Goal: Communication & Community: Answer question/provide support

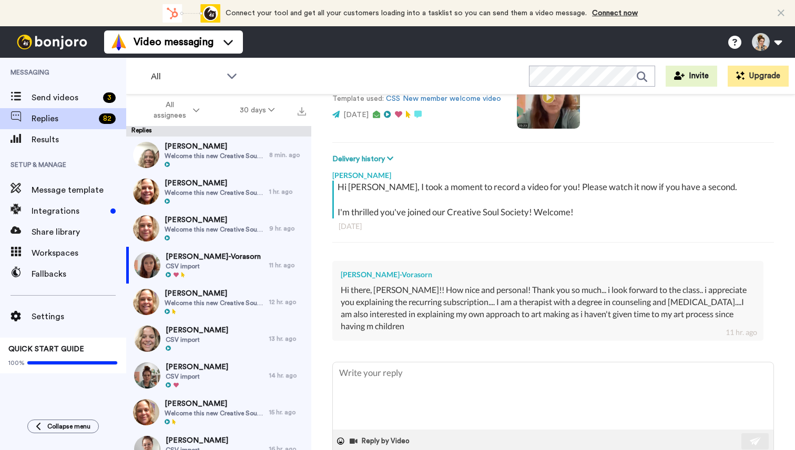
scroll to position [130, 0]
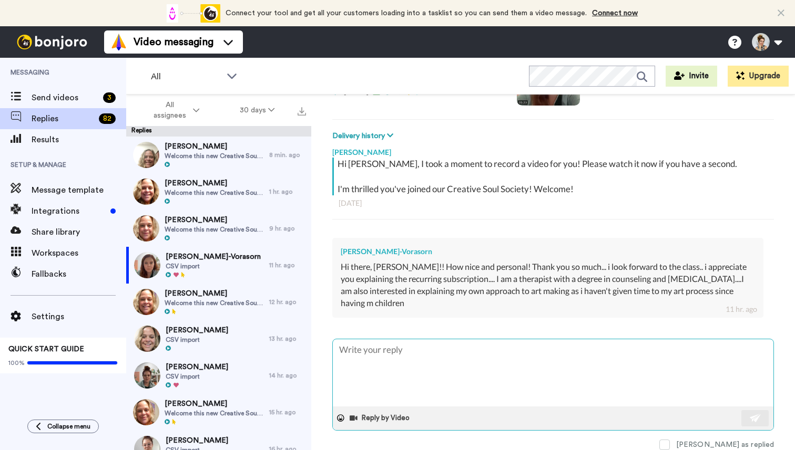
type textarea "x"
type textarea "W"
type textarea "x"
type textarea "Wo"
type textarea "x"
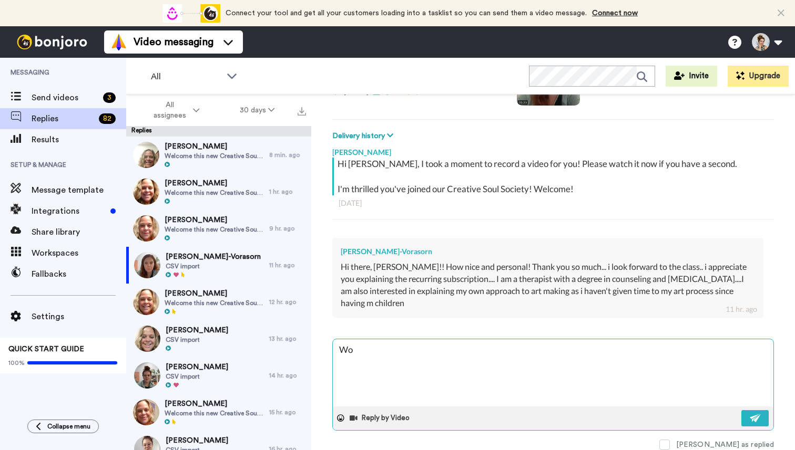
type textarea "Won"
type textarea "x"
type textarea "Wond"
type textarea "x"
type textarea "Wonde"
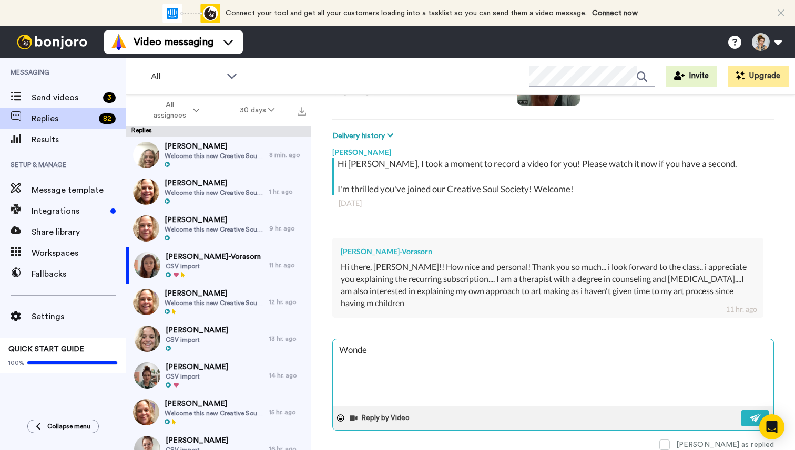
type textarea "x"
type textarea "Wonder"
type textarea "x"
type textarea "Wonderf"
type textarea "x"
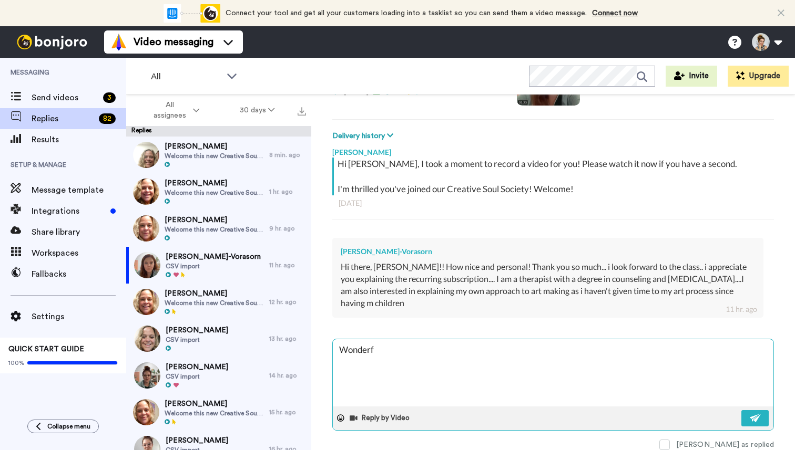
type textarea "Wonderfu"
type textarea "x"
type textarea "Wonderful"
type textarea "x"
type textarea "Wonderful@"
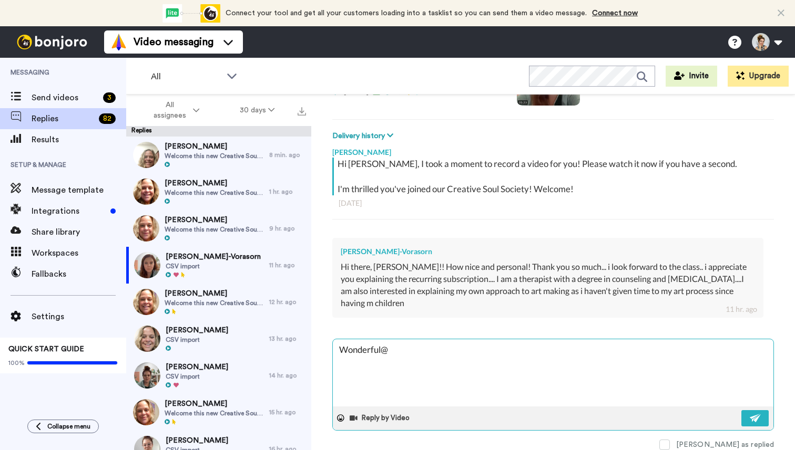
type textarea "x"
type textarea "Wonderful"
type textarea "x"
type textarea "Wonderful!"
type textarea "x"
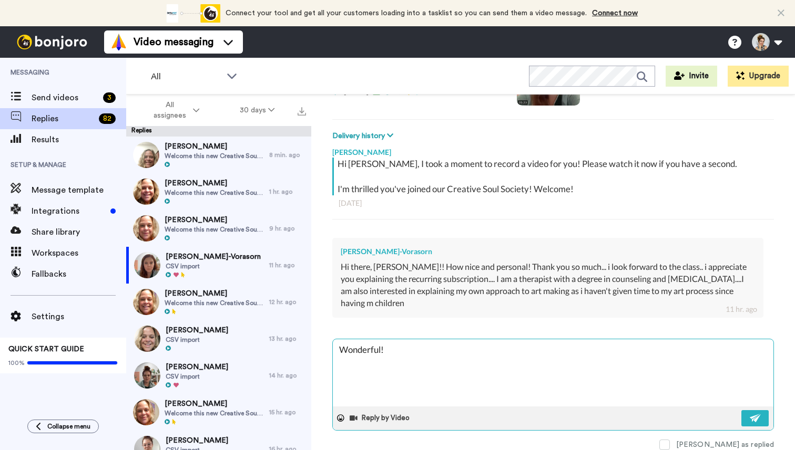
type textarea "Wonderful!"
type textarea "x"
type textarea "Wonderful! I"
type textarea "x"
type textarea "Wonderful! I'"
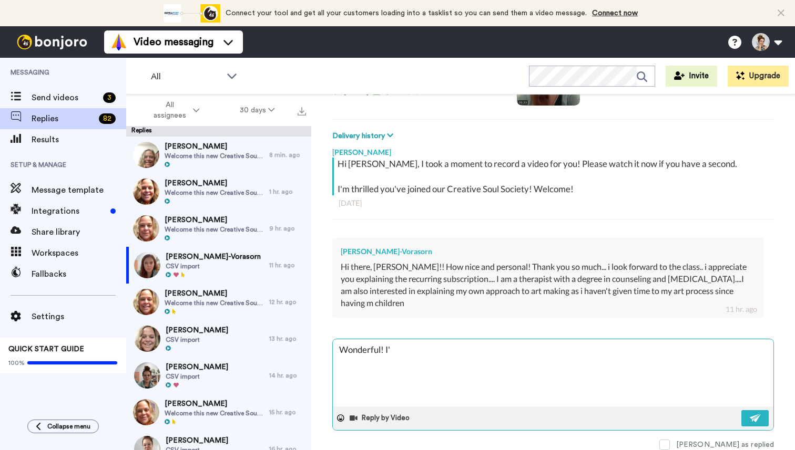
type textarea "x"
type textarea "Wonderful! I'm"
type textarea "x"
type textarea "Wonderful! I'm"
type textarea "x"
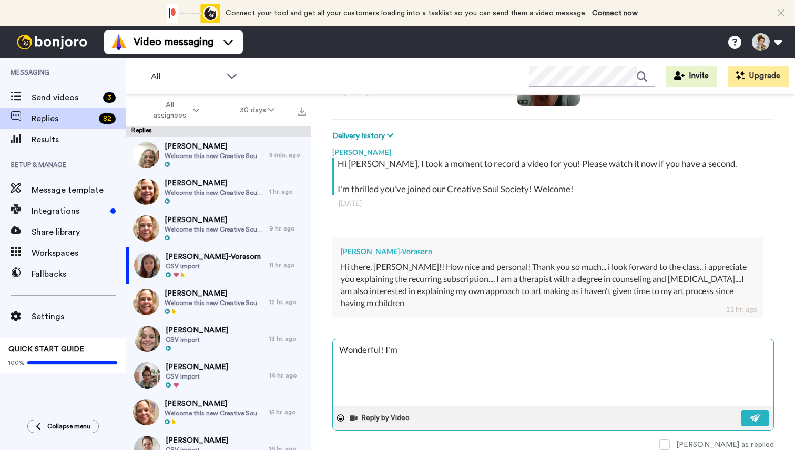
type textarea "Wonderful! I'm g"
type textarea "x"
type textarea "Wonderful! I'm gl"
type textarea "x"
type textarea "Wonderful! I'm gla"
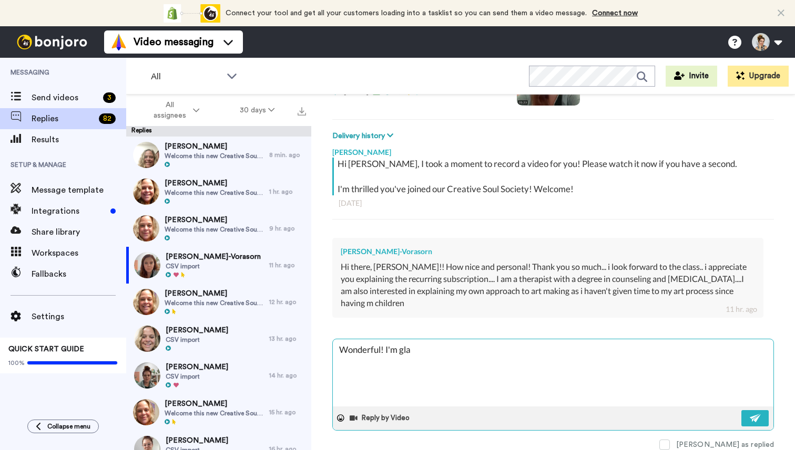
type textarea "x"
type textarea "Wonderful! I'm glad"
type textarea "x"
type textarea "Wonderful! I'm glad"
type textarea "x"
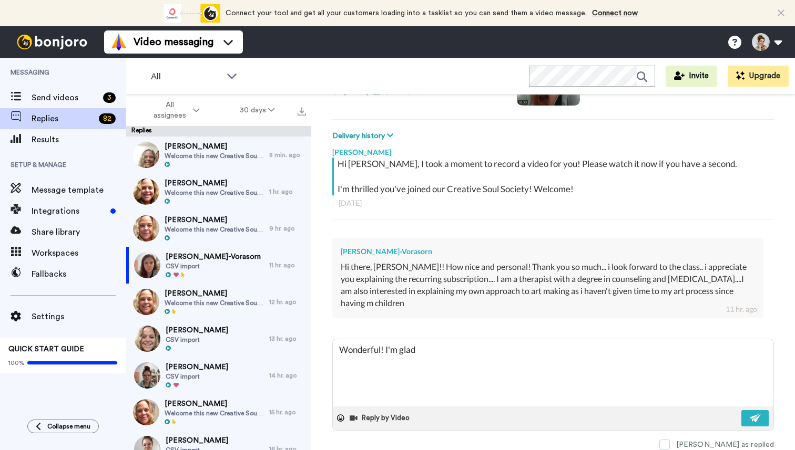
type textarea "Wonderful! I'm glad y"
type textarea "x"
type textarea "Wonderful! I'm glad yo"
type textarea "x"
type textarea "Wonderful! I'm glad you"
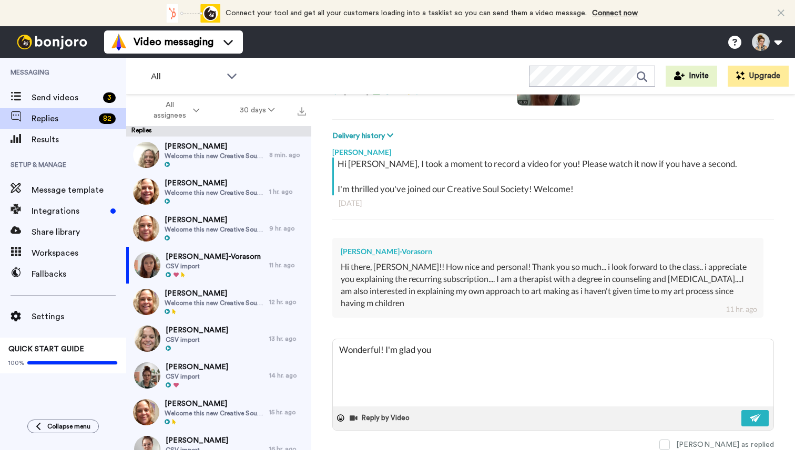
type textarea "x"
type textarea "Wonderful! I'm glad you"
type textarea "x"
type textarea "Wonderful! I'm glad you a"
type textarea "x"
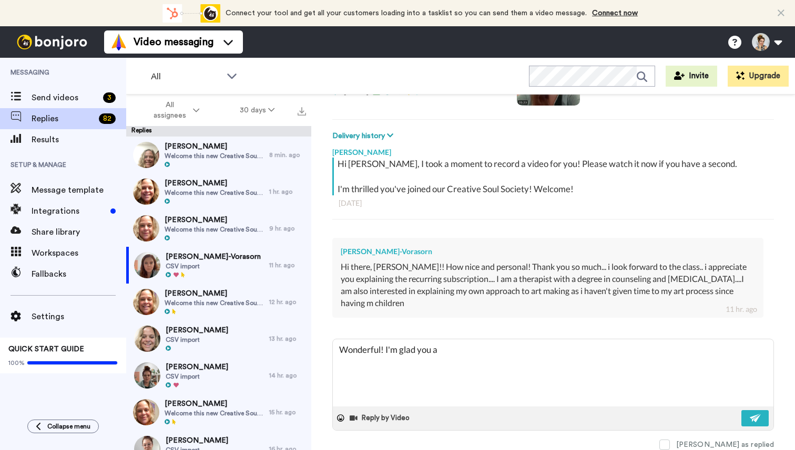
type textarea "Wonderful! I'm glad you ar"
type textarea "x"
type textarea "Wonderful! I'm glad you are"
type textarea "x"
type textarea "Wonderful! I'm glad you are"
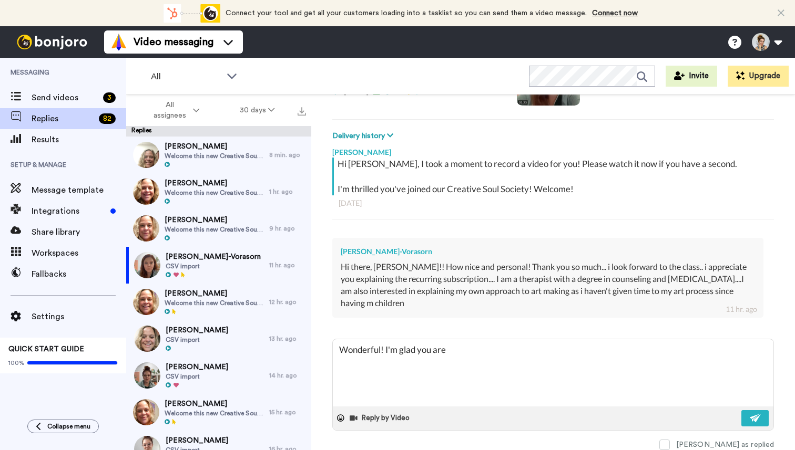
type textarea "x"
type textarea "Wonderful! I'm glad you are e"
type textarea "x"
type textarea "Wonderful! I'm glad you are"
type textarea "x"
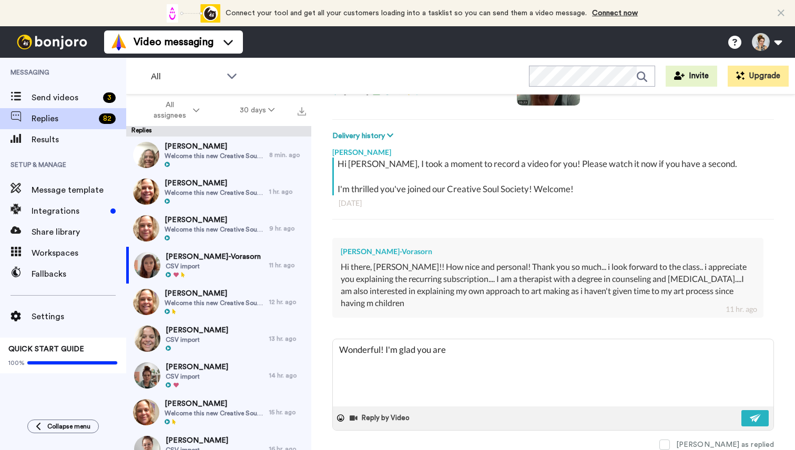
type textarea "Wonderful! I'm glad you are j"
type textarea "x"
type textarea "Wonderful! I'm glad you are jo"
type textarea "x"
type textarea "Wonderful! I'm glad you are joi"
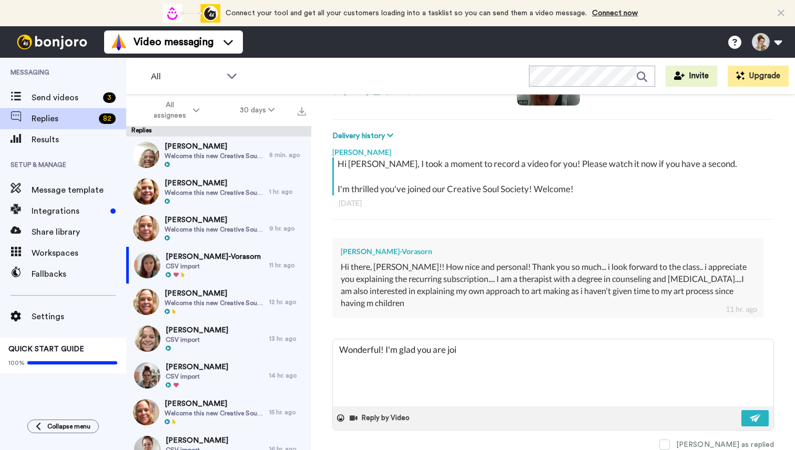
type textarea "x"
type textarea "Wonderful! I'm glad you are join"
type textarea "x"
type textarea "Wonderful! I'm glad you are joini"
type textarea "x"
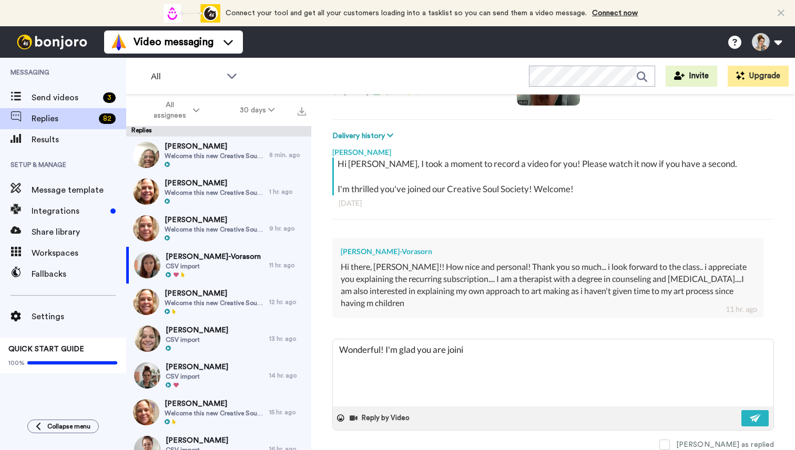
type textarea "Wonderful! I'm glad you are joinin"
type textarea "x"
type textarea "Wonderful! I'm glad you are joining"
type textarea "x"
type textarea "Wonderful! I'm glad you are joining"
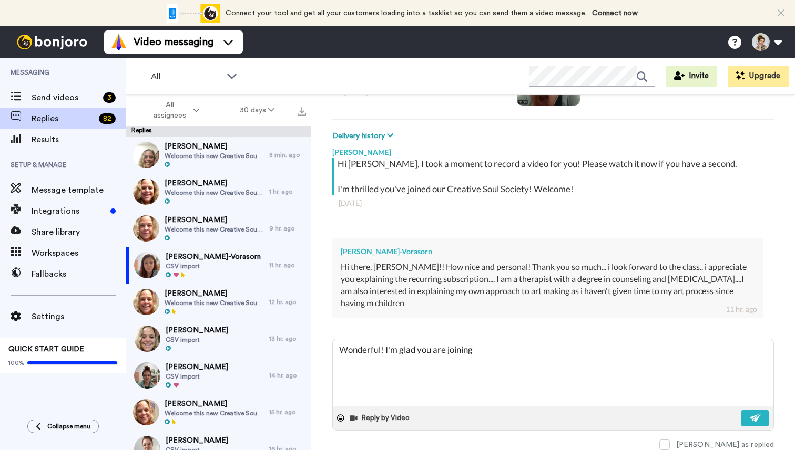
type textarea "x"
type textarea "Wonderful! I'm glad you are joining u"
type textarea "x"
type textarea "Wonderful! I'm glad you are joining us"
type textarea "x"
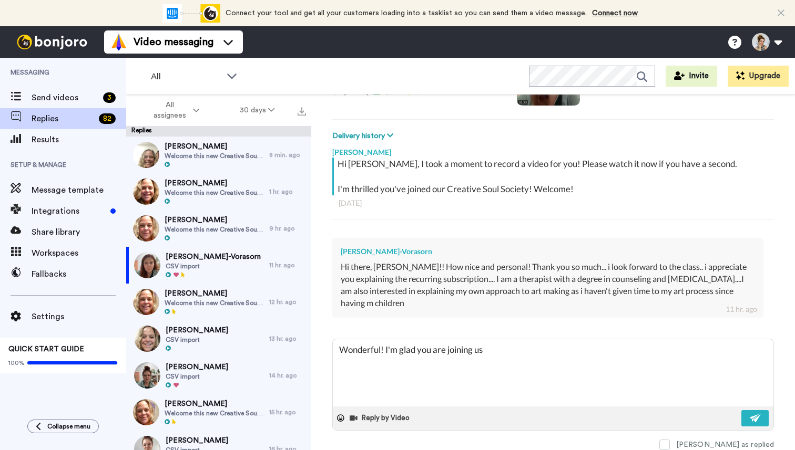
type textarea "Wonderful! I'm glad you are joining us t"
type textarea "x"
type textarea "Wonderful! I'm glad you are joining us to"
type textarea "x"
type textarea "Wonderful! I'm glad you are joining us to"
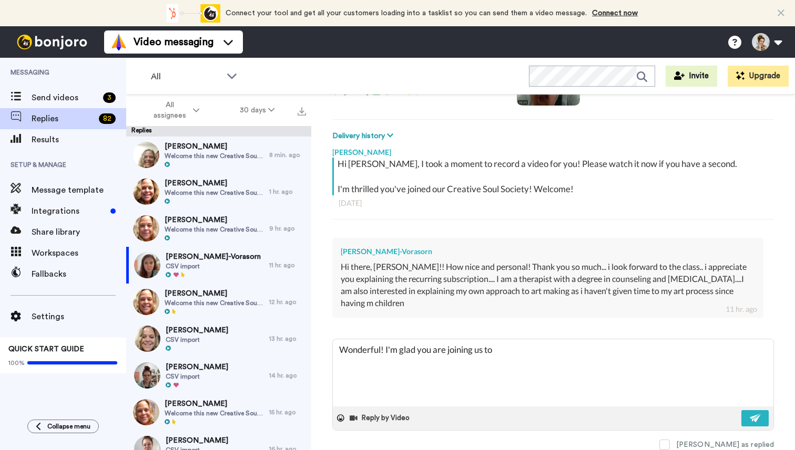
type textarea "x"
type textarea "Wonderful! I'm glad you are joining us to n"
type textarea "x"
type textarea "Wonderful! I'm glad you are joining us to nu"
type textarea "x"
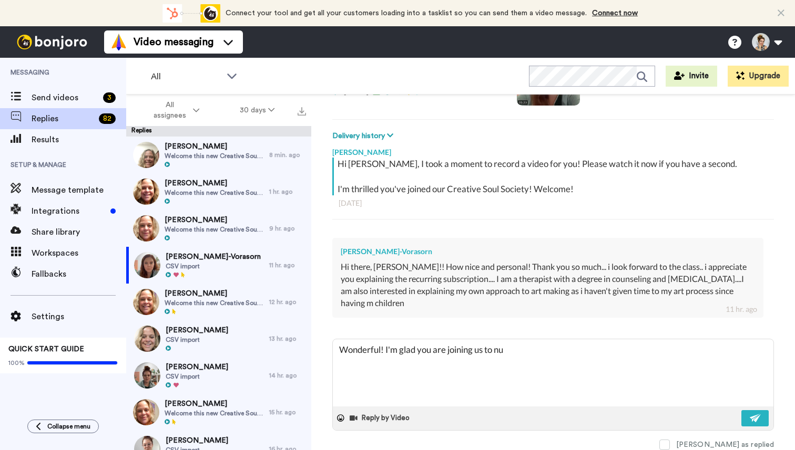
type textarea "Wonderful! I'm glad you are joining us to nur"
type textarea "x"
type textarea "Wonderful! I'm glad you are joining us to nurt"
type textarea "x"
type textarea "Wonderful! I'm glad you are joining us to nurtu"
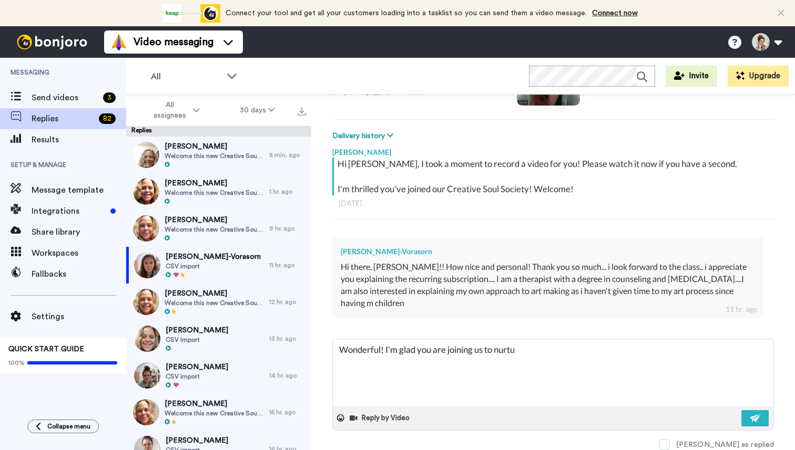
type textarea "x"
type textarea "Wonderful! I'm glad you are joining us to nurture"
type textarea "x"
type textarea "Wonderful! I'm glad you are joining us to nurture"
type textarea "x"
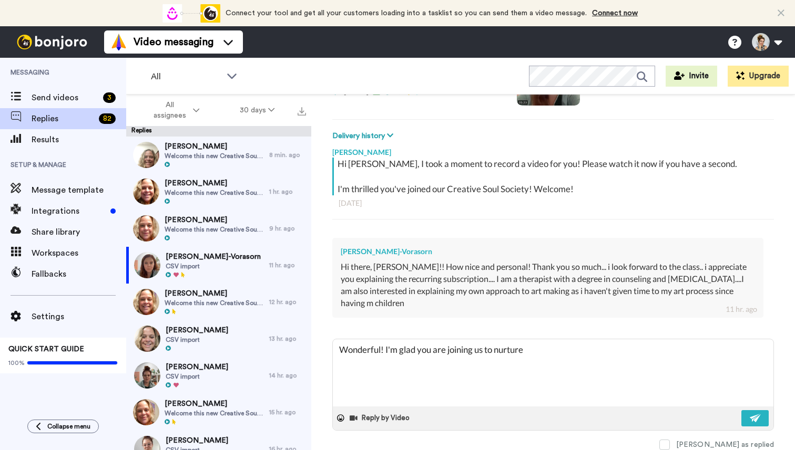
type textarea "Wonderful! I'm glad you are joining us to nurture w"
type textarea "x"
type textarea "Wonderful! I'm glad you are joining us to nurture we"
type textarea "x"
type textarea "Wonderful! I'm glad you are joining us to nurture wel"
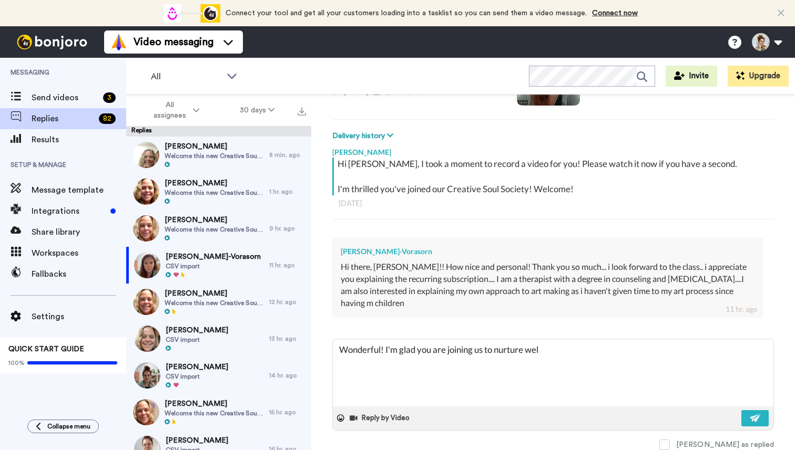
type textarea "x"
type textarea "Wonderful! I'm glad you are joining us to nurture well"
type textarea "x"
type textarea "Wonderful! I'm glad you are joining us to nurture well-"
type textarea "x"
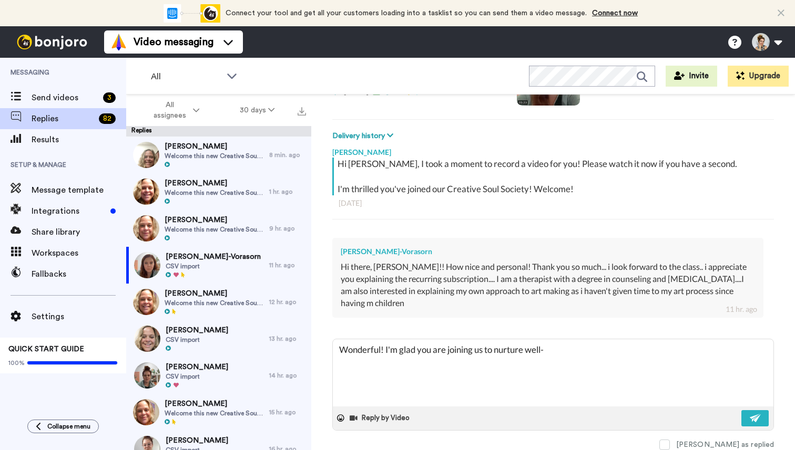
type textarea "Wonderful! I'm glad you are joining us to nurture well-b"
type textarea "x"
type textarea "Wonderful! I'm glad you are joining us to nurture well-bei"
type textarea "x"
type textarea "Wonderful! I'm glad you are joining us to nurture well-being"
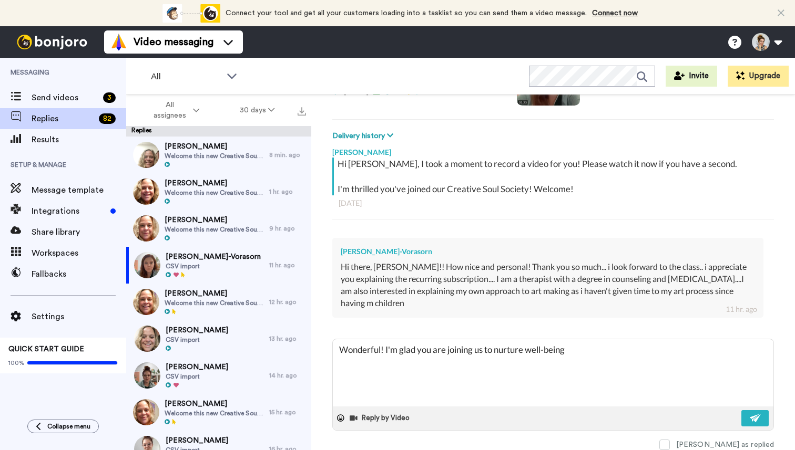
type textarea "x"
type textarea "Wonderful! I'm glad you are joining us to nurture well-being w"
type textarea "x"
type textarea "Wonderful! I'm glad you are joining us to nurture well-being wi"
type textarea "x"
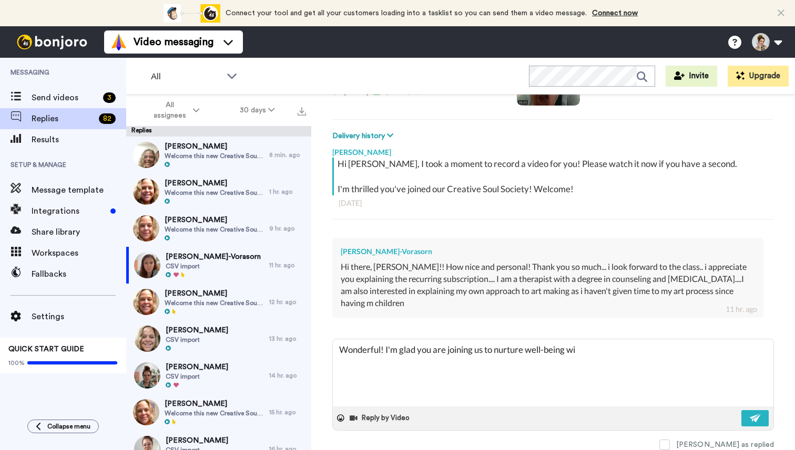
type textarea "Wonderful! I'm glad you are joining us to nurture well-being wit"
type textarea "x"
type textarea "Wonderful! I'm glad you are joining us to nurture well-being with"
type textarea "x"
type textarea "Wonderful! I'm glad you are joining us to nurture well-being with a"
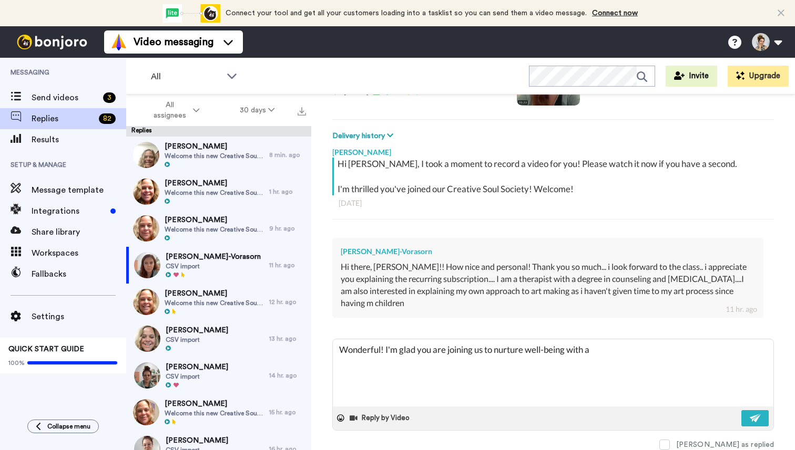
type textarea "x"
type textarea "Wonderful! I'm glad you are joining us to nurture well-being with ar"
type textarea "x"
type textarea "Wonderful! I'm glad you are joining us to nurture well-being with art"
type textarea "x"
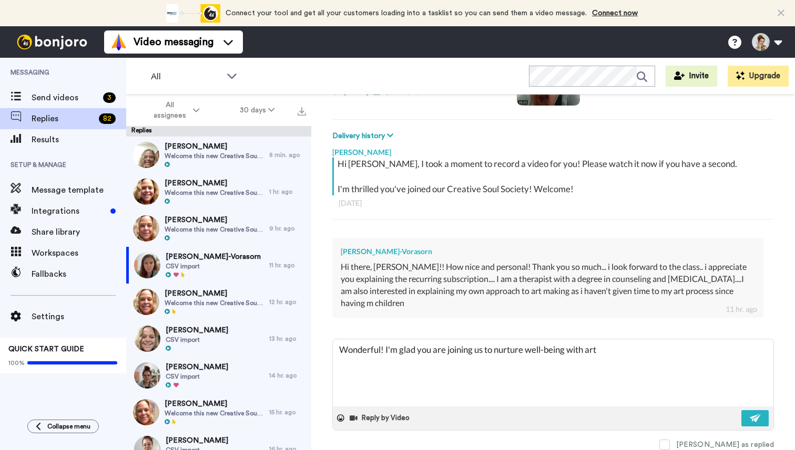
type textarea "Wonderful! I'm glad you are joining us to nurture well-being with art."
type textarea "x"
type textarea "Wonderful! I'm glad you are joining us to nurture well-being with art."
type textarea "x"
type textarea "Wonderful! I'm glad you are joining us to nurture well-being with art. W"
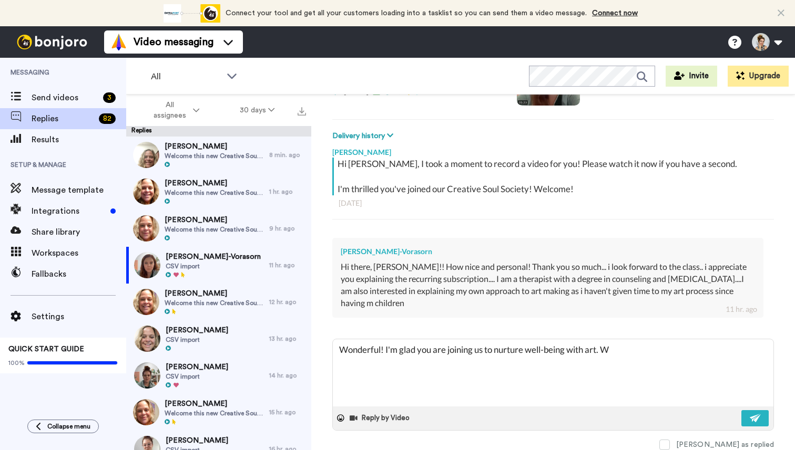
type textarea "x"
type textarea "Wonderful! I'm glad you are joining us to nurture well-being with art. We"
type textarea "x"
type textarea "Wonderful! I'm glad you are joining us to nurture well-being with art. We"
type textarea "x"
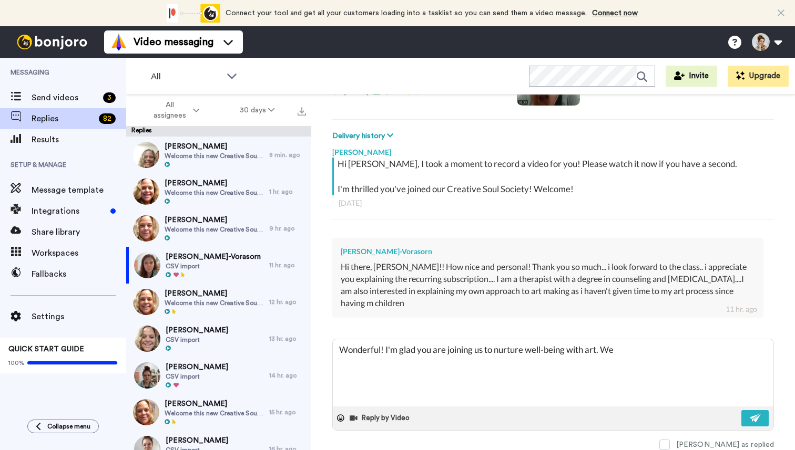
type textarea "Wonderful! I'm glad you are joining us to nurture well-being with art. We n"
type textarea "x"
type textarea "Wonderful! I'm glad you are joining us to nurture well-being with art. We ne"
type textarea "x"
type textarea "Wonderful! I'm glad you are joining us to nurture well-being with art. We nee"
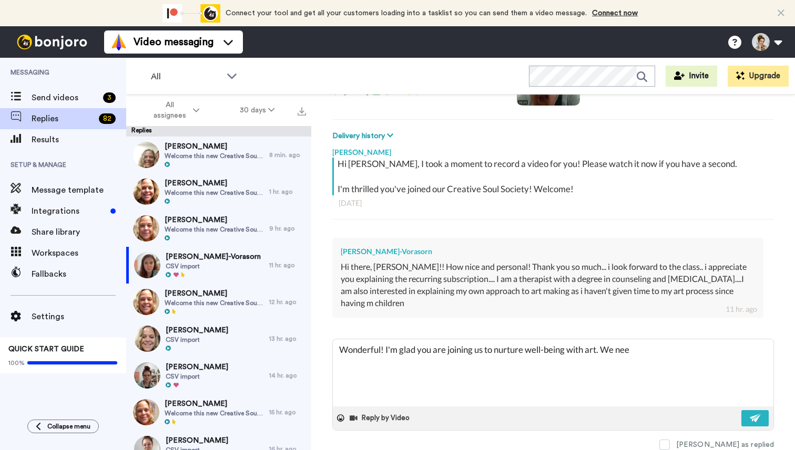
type textarea "x"
type textarea "Wonderful! I'm glad you are joining us to nurture well-being with art. We need"
type textarea "x"
type textarea "Wonderful! I'm glad you are joining us to nurture well-being with art. We need"
type textarea "x"
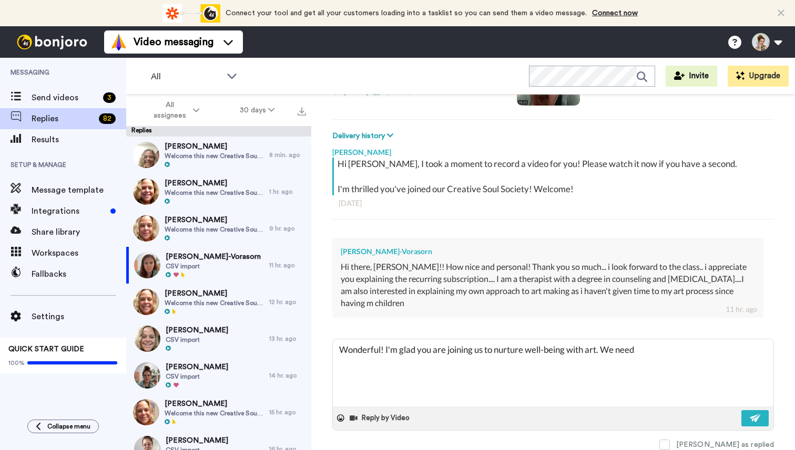
type textarea "Wonderful! I'm glad you are joining us to nurture well-being with art. We need i"
type textarea "x"
type textarea "Wonderful! I'm glad you are joining us to nurture well-being with art. We need …"
type textarea "x"
type textarea "Wonderful! I'm glad you are joining us to nurture well-being with art. We need …"
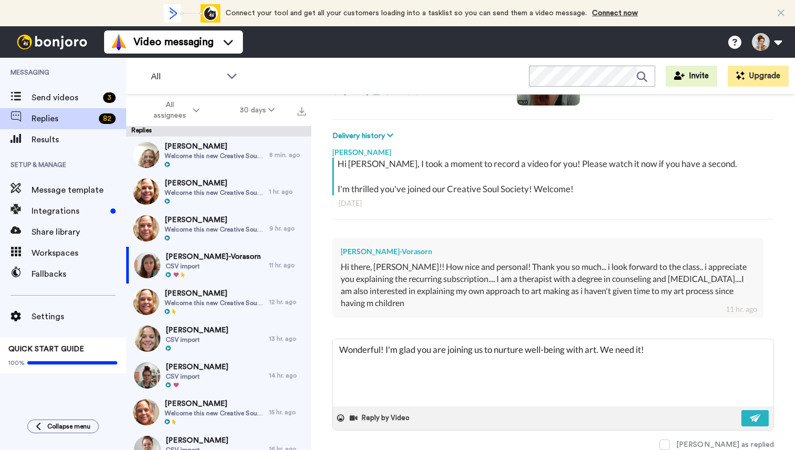
type textarea "x"
type textarea "Wonderful! I'm glad you are joining us to nurture well-being with art. We need …"
type textarea "x"
type textarea "Wonderful! I'm glad you are joining us to nurture well-being with art. We need …"
click at [758, 422] on img at bounding box center [756, 418] width 12 height 8
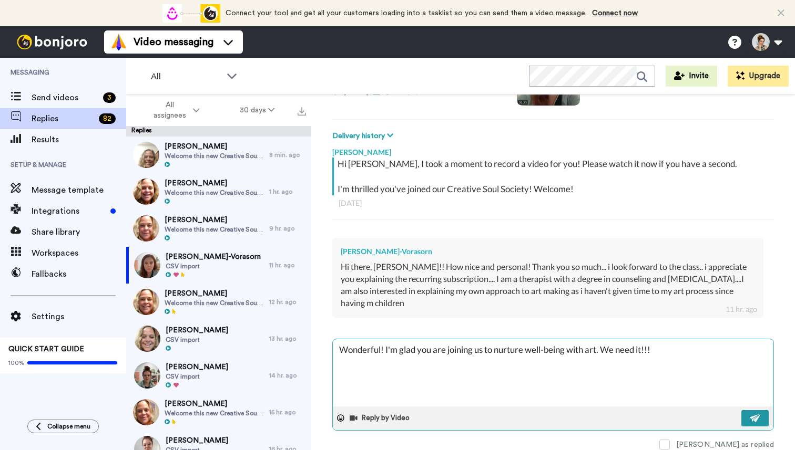
type textarea "x"
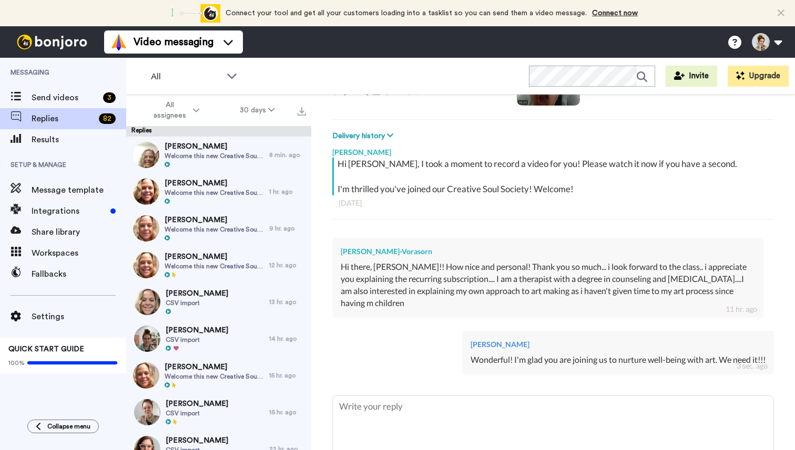
type textarea "x"
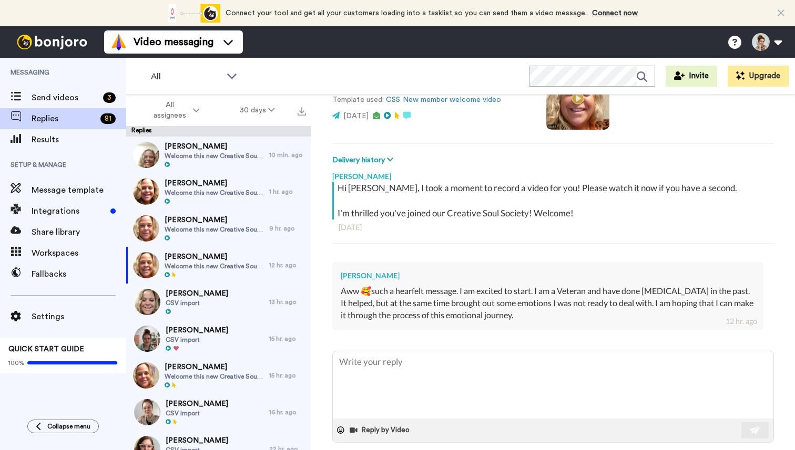
scroll to position [118, 0]
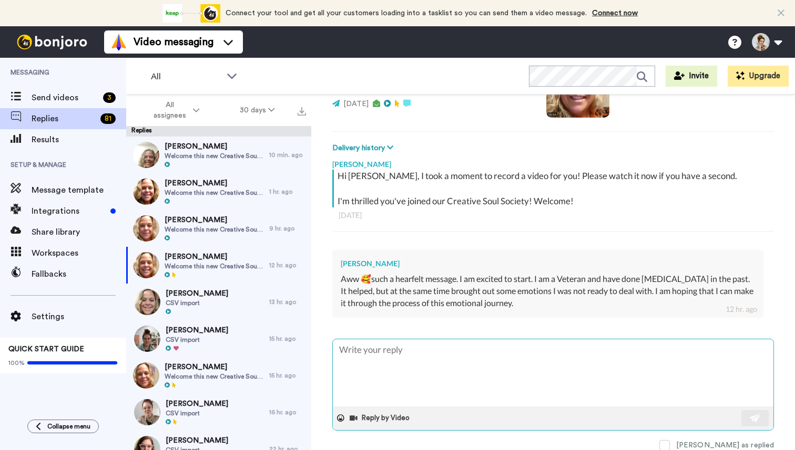
type textarea "x"
type textarea "W"
type textarea "x"
type textarea "We"
type textarea "x"
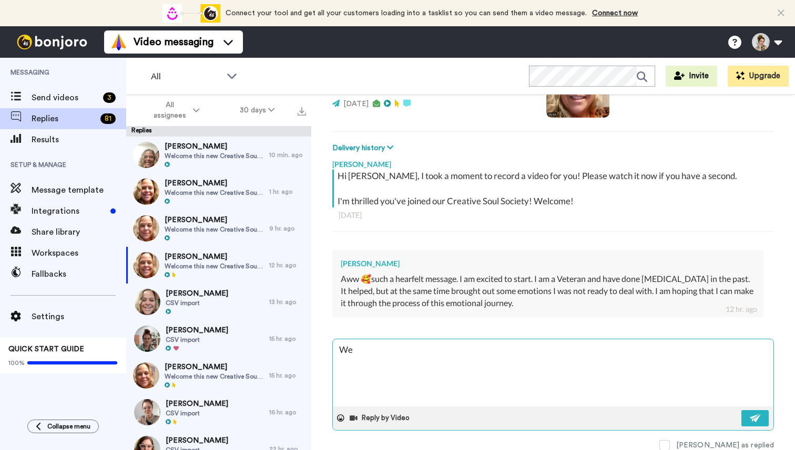
type textarea "We"
type textarea "x"
type textarea "We a"
type textarea "x"
type textarea "We ar"
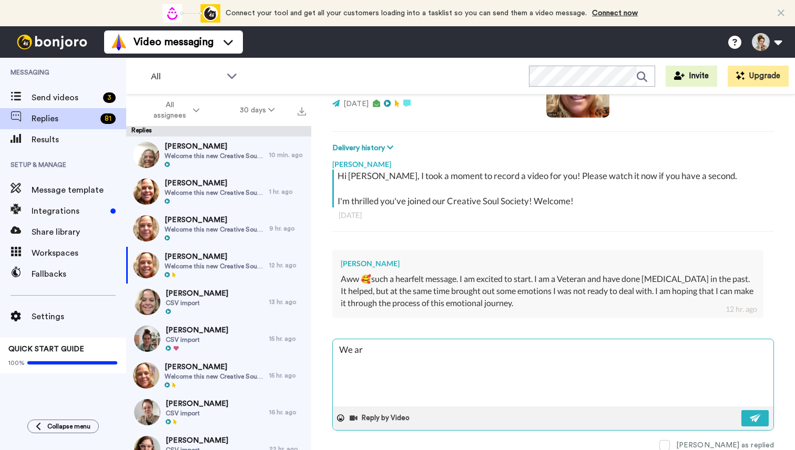
type textarea "x"
type textarea "We are"
type textarea "x"
type textarea "We are"
type textarea "x"
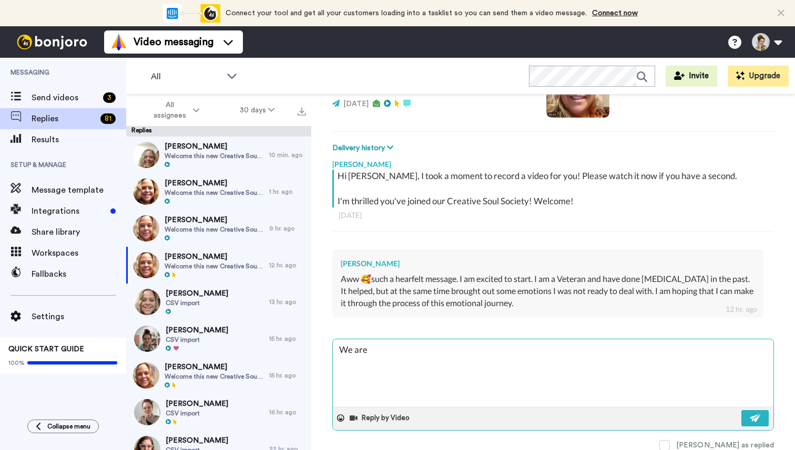
type textarea "We are h"
type textarea "x"
type textarea "We are ha"
type textarea "x"
type textarea "We are hap"
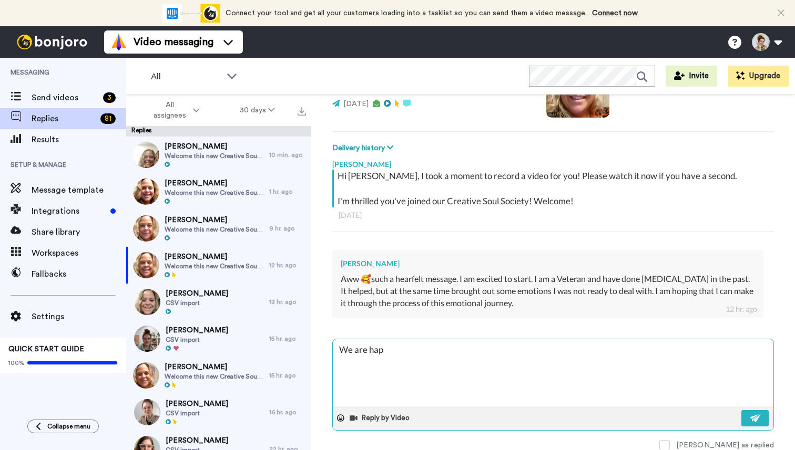
type textarea "x"
type textarea "We are happ"
type textarea "x"
type textarea "We are happy"
type textarea "x"
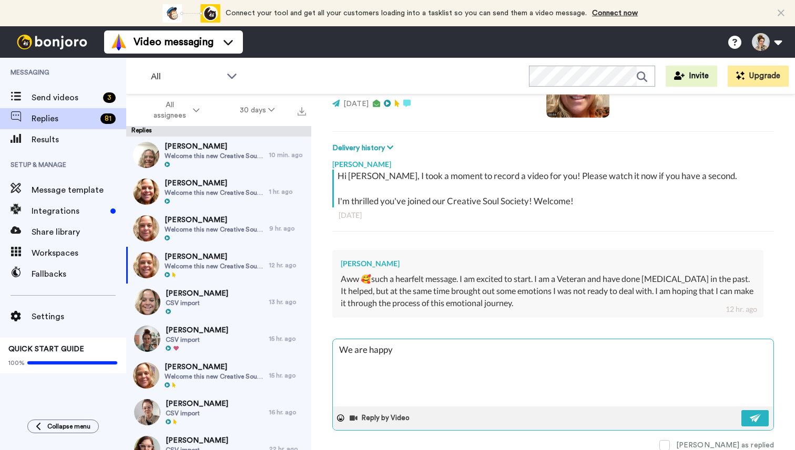
type textarea "We are happy"
type textarea "x"
type textarea "We are happy y"
type textarea "x"
type textarea "We are happy yo"
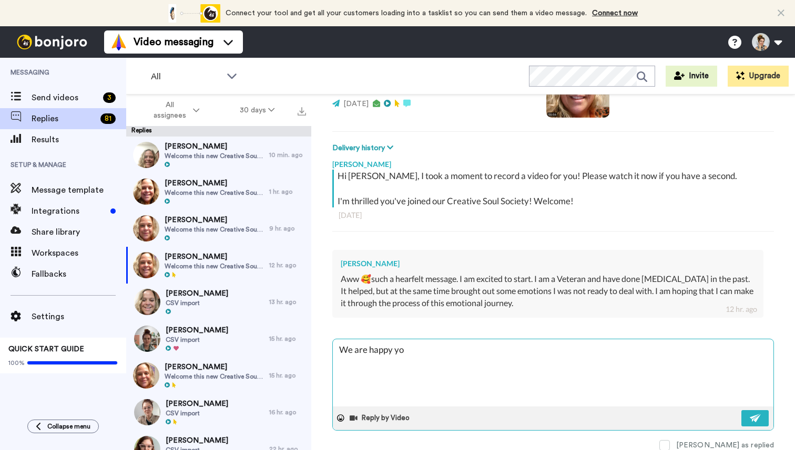
type textarea "x"
type textarea "We are happy you"
type textarea "x"
type textarea "We are happy you"
type textarea "x"
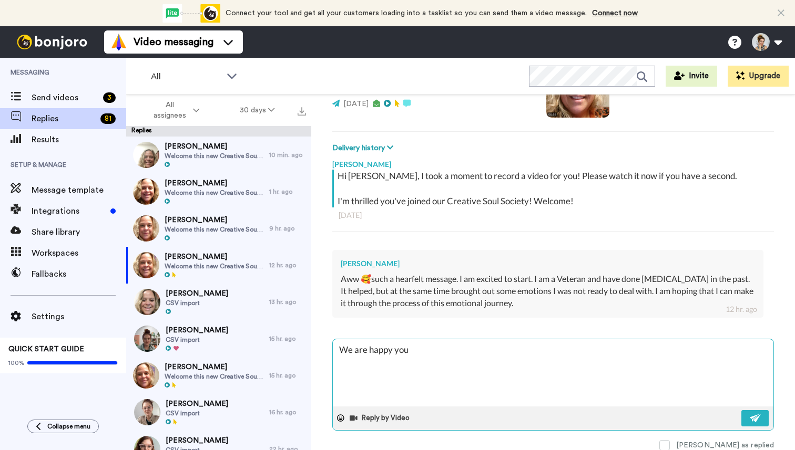
type textarea "We are happy you a"
type textarea "x"
type textarea "We are happy you ar"
type textarea "x"
type textarea "We are happy you are"
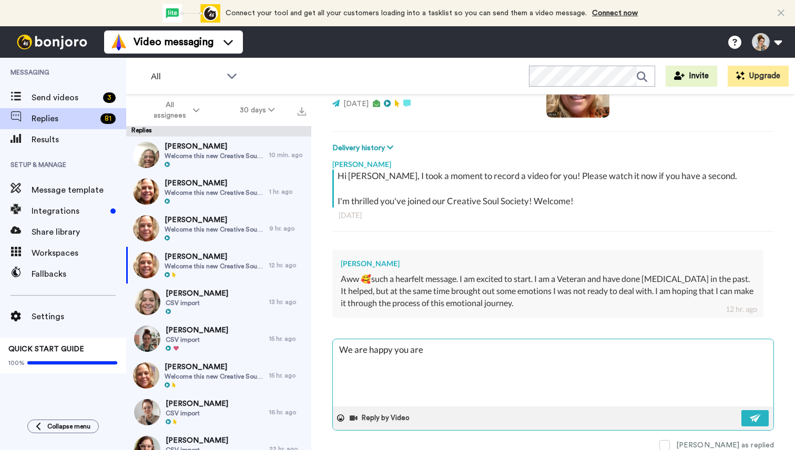
type textarea "x"
type textarea "We are happy you are"
type textarea "x"
type textarea "We are happy you are j"
type textarea "x"
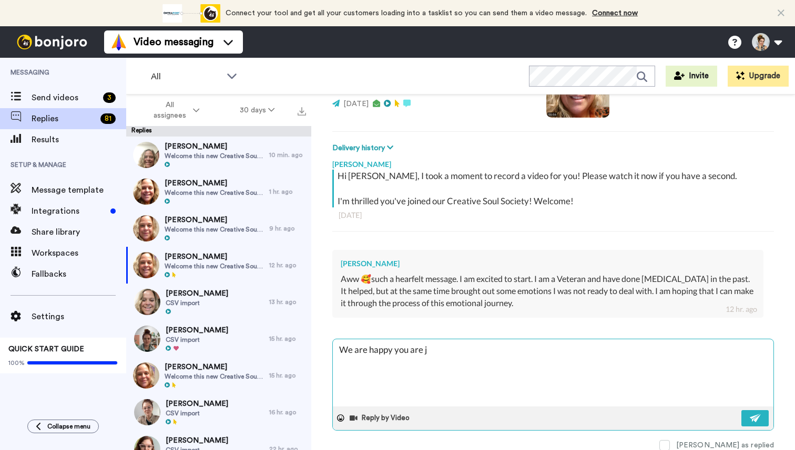
type textarea "We are happy you are jo"
type textarea "x"
type textarea "We are happy you are joi"
type textarea "x"
type textarea "We are happy you are join"
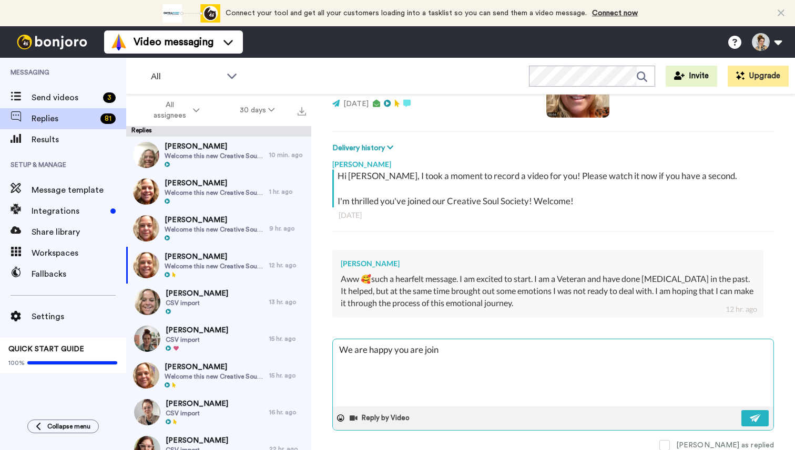
type textarea "x"
type textarea "We are happy you are joini"
type textarea "x"
type textarea "We are happy you are joinin"
type textarea "x"
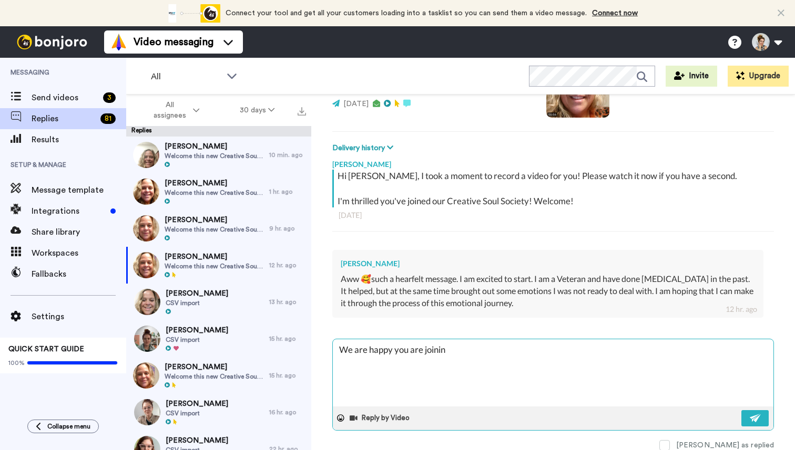
type textarea "We are happy you are joining"
type textarea "x"
type textarea "We are happy you are joining"
type textarea "x"
type textarea "We are happy you are joining u"
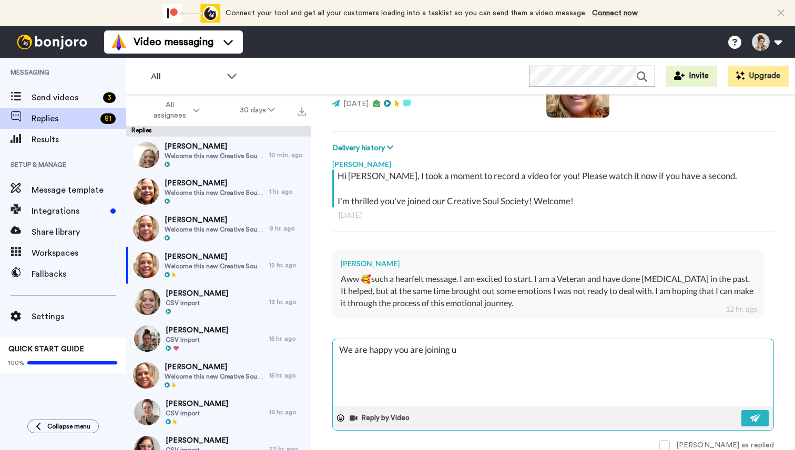
type textarea "x"
type textarea "We are happy you are joining us"
type textarea "x"
type textarea "We are happy you are joining us."
type textarea "x"
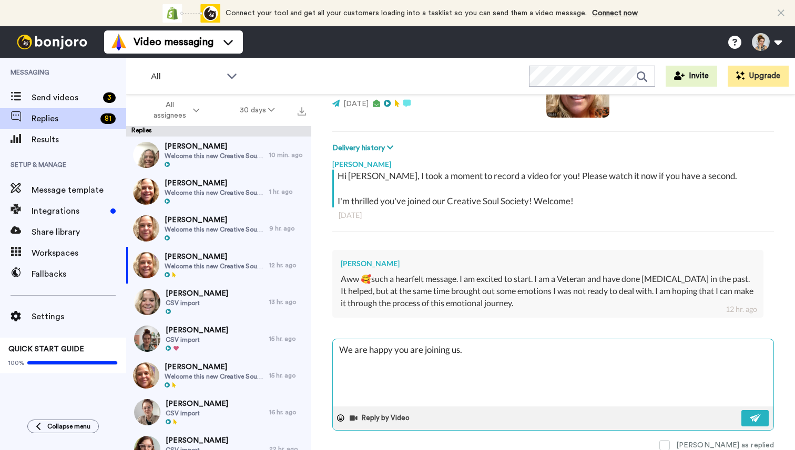
type textarea "We are happy you are joining us."
type textarea "x"
type textarea "We are happy you are joining us. Y"
type textarea "x"
type textarea "We are happy you are joining us. Yo"
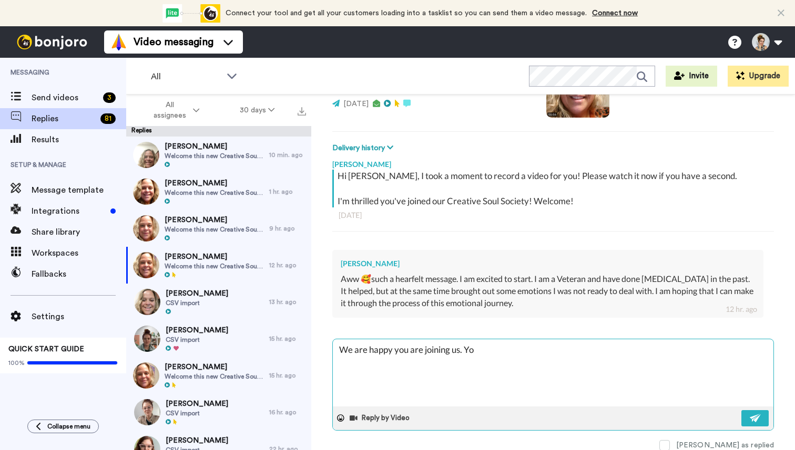
type textarea "x"
type textarea "We are happy you are joining us. You"
type textarea "x"
type textarea "We are happy you are joining us. You"
type textarea "x"
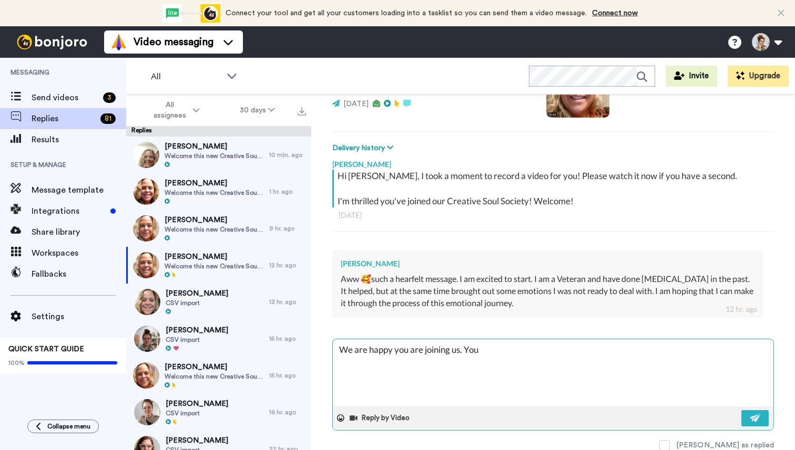
type textarea "We are happy you are joining us. You c"
type textarea "x"
type textarea "We are happy you are joining us. You ca"
type textarea "x"
type textarea "We are happy you are joining us. You can"
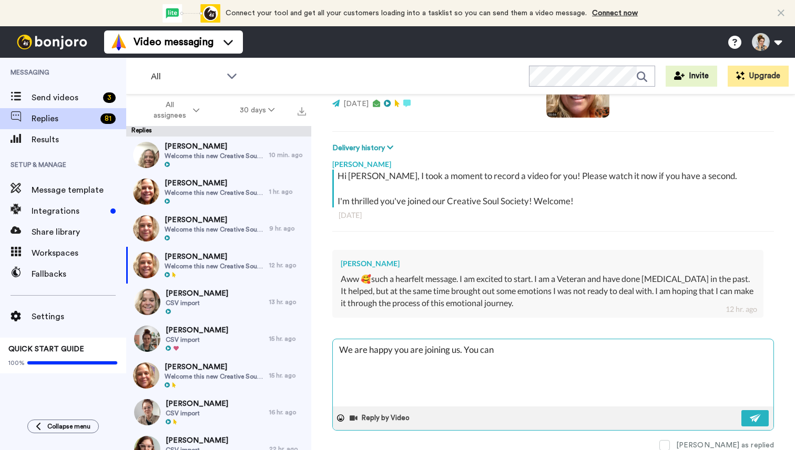
type textarea "x"
type textarea "We are happy you are joining us. You can"
type textarea "x"
type textarea "We are happy you are joining us. You can t"
type textarea "x"
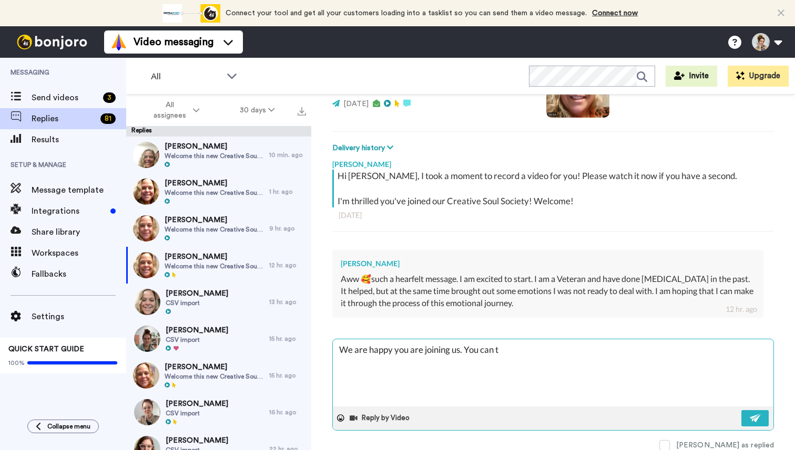
type textarea "We are happy you are joining us. You can ta"
type textarea "x"
type textarea "We are happy you are joining us. You can tak"
type textarea "x"
type textarea "We are happy you are joining us. You can take"
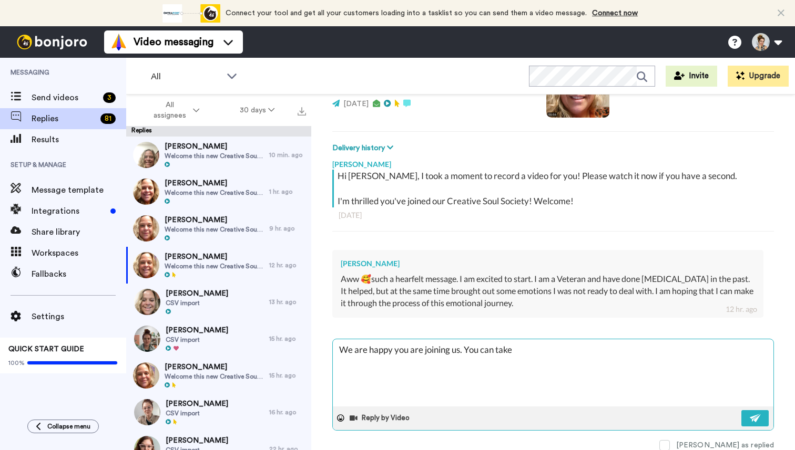
type textarea "x"
type textarea "We are happy you are joining us. You can take"
type textarea "x"
type textarea "We are happy you are joining us. You can take t"
type textarea "x"
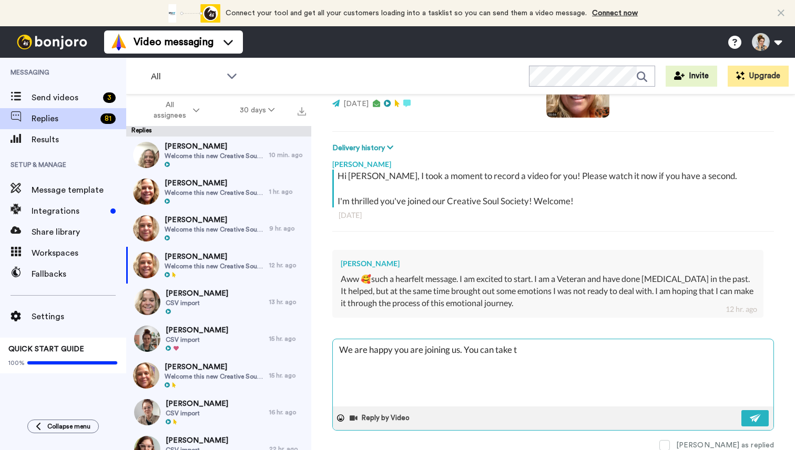
type textarea "We are happy you are joining us. You can take th"
type textarea "x"
type textarea "We are happy you are joining us. You can take the"
type textarea "x"
type textarea "We are happy you are joining us. You can take the"
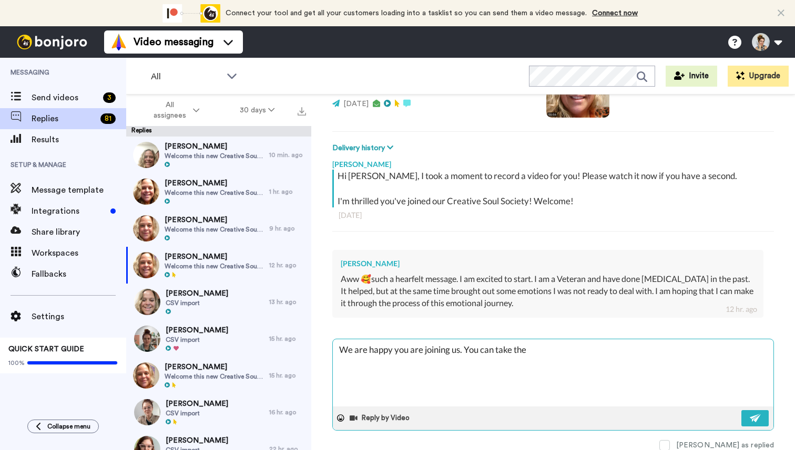
type textarea "x"
type textarea "We are happy you are joining us. You can take the p"
type textarea "x"
type textarea "We are happy you are joining us. You can take the pr"
type textarea "x"
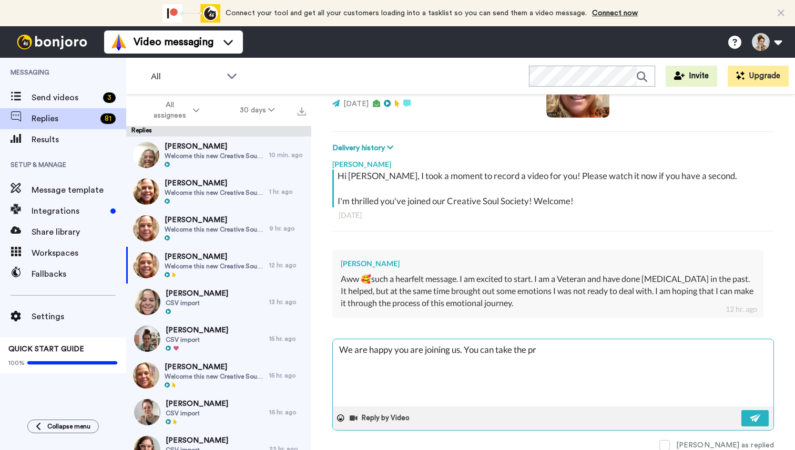
type textarea "We are happy you are joining us. You can take the pro"
type textarea "x"
type textarea "We are happy you are joining us. You can take the proc"
type textarea "x"
type textarea "We are happy you are joining us. You can take the proce"
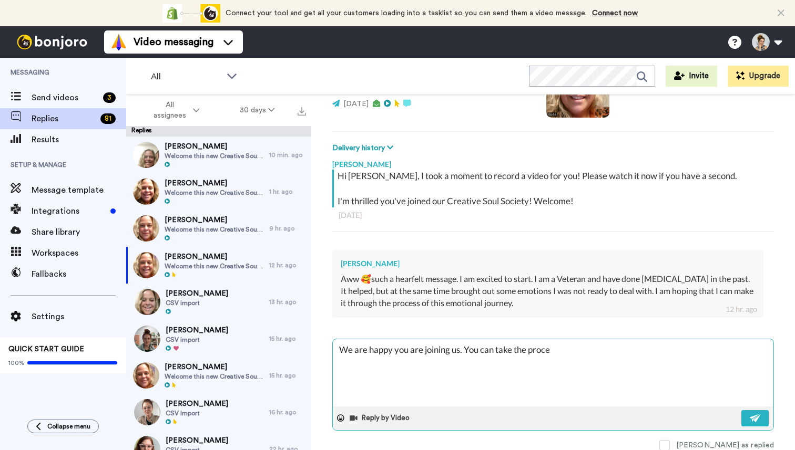
type textarea "x"
type textarea "We are happy you are joining us. You can take the proces"
type textarea "x"
type textarea "We are happy you are joining us. You can take the process"
type textarea "x"
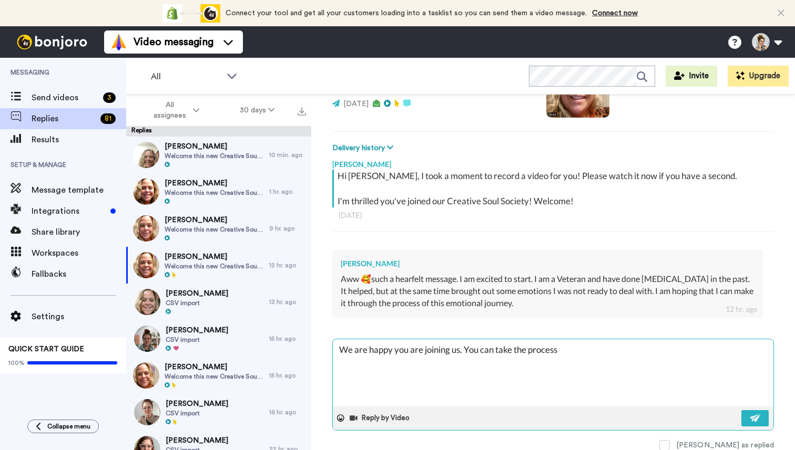
type textarea "We are happy you are joining us. You can take the process"
type textarea "x"
type textarea "We are happy you are joining us. You can take the process a"
type textarea "x"
type textarea "We are happy you are joining us. You can take the process at"
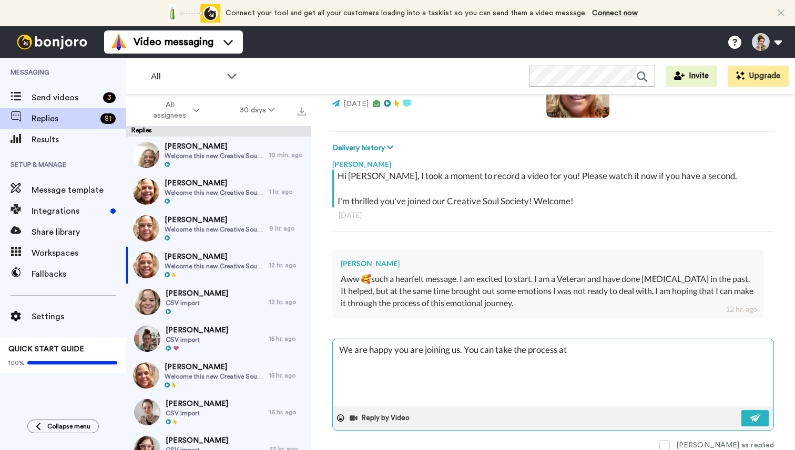
type textarea "x"
type textarea "We are happy you are joining us. You can take the process at"
type textarea "x"
type textarea "We are happy you are joining us. You can take the process at y"
type textarea "x"
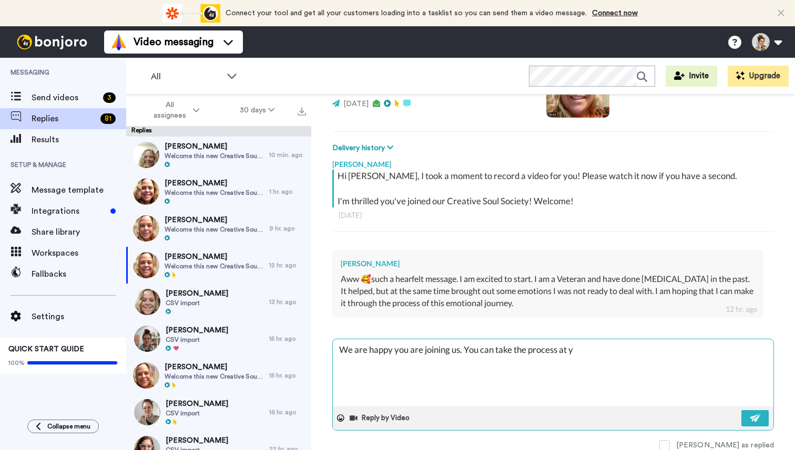
type textarea "We are happy you are joining us. You can take the process at yo"
type textarea "x"
type textarea "We are happy you are joining us. You can take the process at you"
type textarea "x"
type textarea "We are happy you are joining us. You can take the process at your"
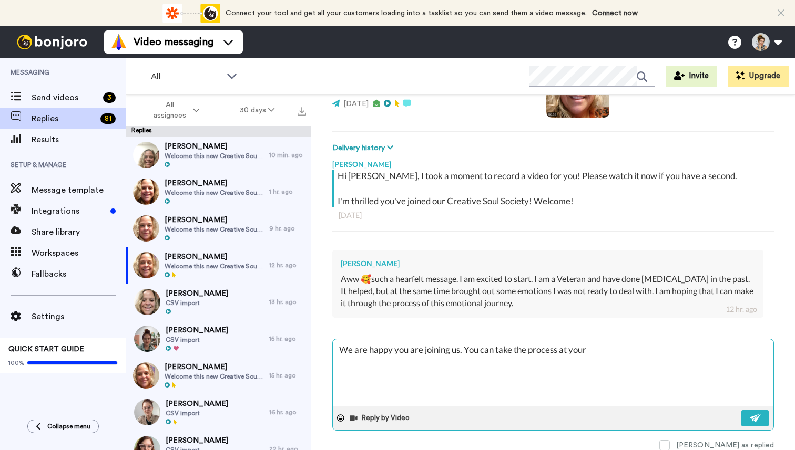
type textarea "x"
type textarea "We are happy you are joining us. You can take the process at your"
type textarea "x"
type textarea "We are happy you are joining us. You can take the process at your o"
type textarea "x"
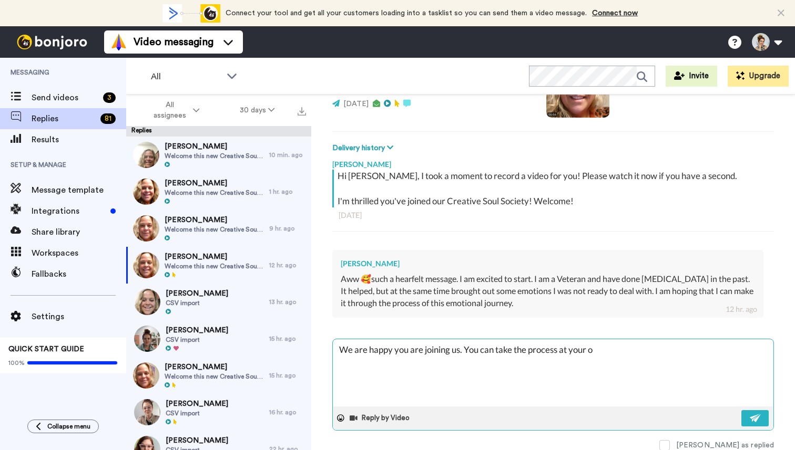
type textarea "We are happy you are joining us. You can take the process at your ow"
type textarea "x"
type textarea "We are happy you are joining us. You can take the process at your own"
type textarea "x"
type textarea "We are happy you are joining us. You can take the process at your own"
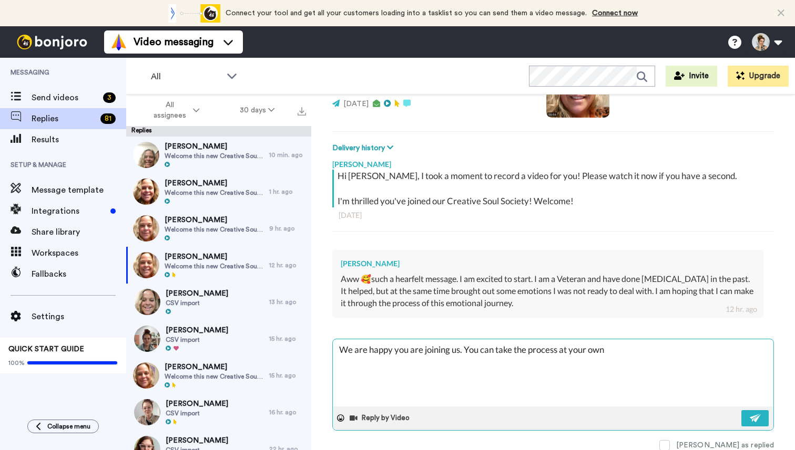
type textarea "x"
type textarea "We are happy you are joining us. You can take the process at your own p"
type textarea "x"
type textarea "We are happy you are joining us. You can take the process at your own pa"
type textarea "x"
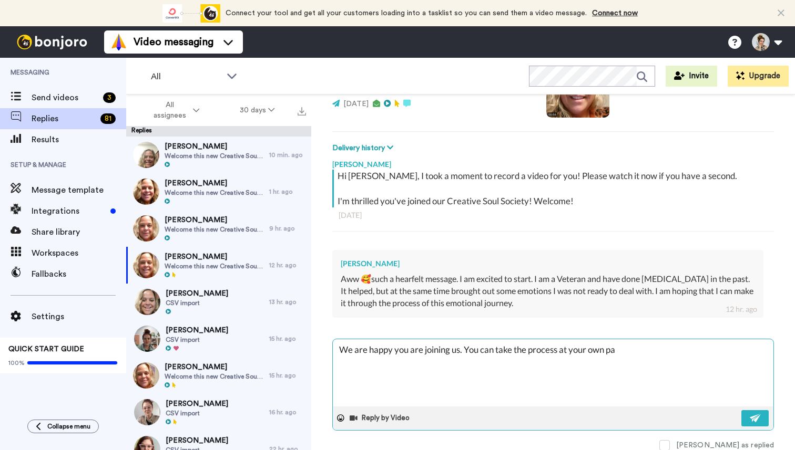
type textarea "We are happy you are joining us. You can take the process at your own pac"
type textarea "x"
type textarea "We are happy you are joining us. You can take the process at your own pace"
type textarea "x"
type textarea "We are happy you are joining us. You can take the process at your own pace."
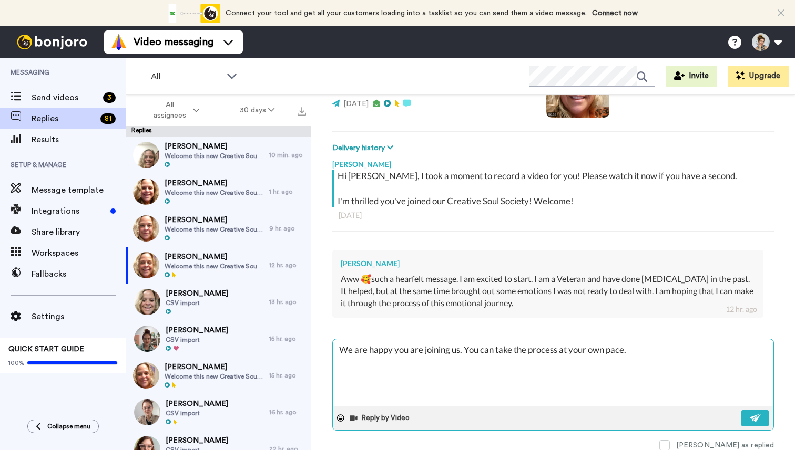
type textarea "x"
type textarea "We are happy you are joining us. You can take the process at your own pace."
click at [751, 419] on img at bounding box center [756, 418] width 12 height 8
type textarea "x"
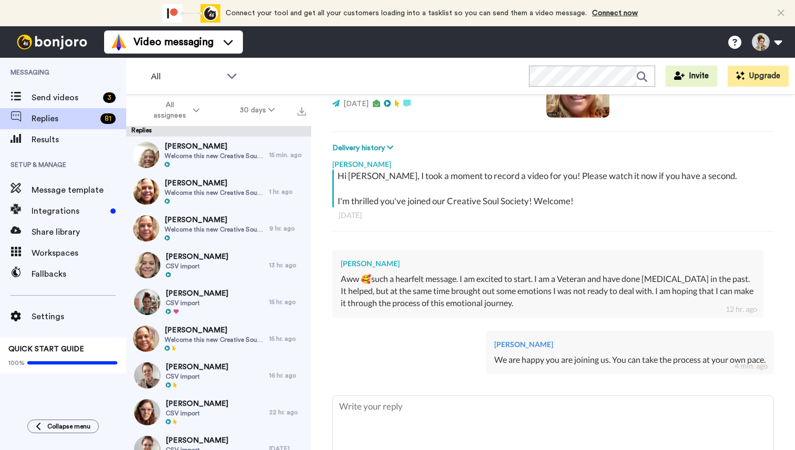
type textarea "x"
